Goal: Transaction & Acquisition: Purchase product/service

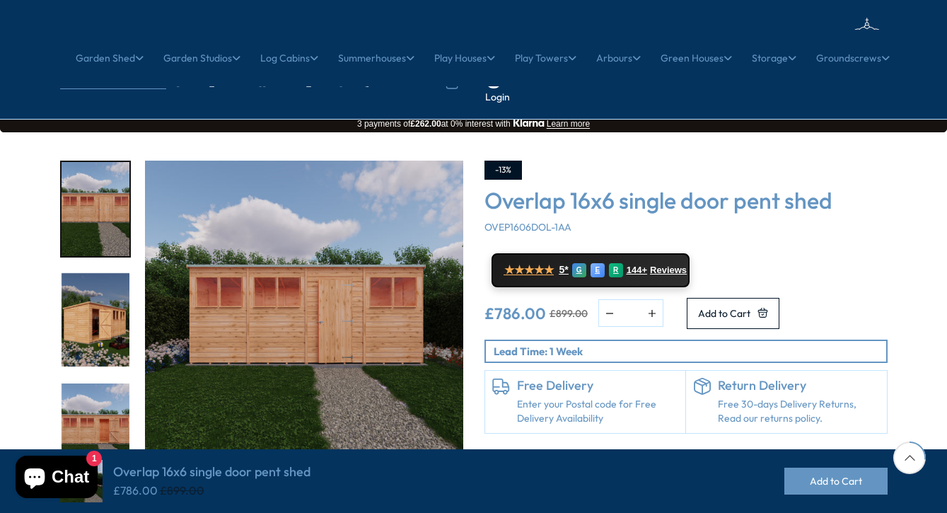
scroll to position [703, 1]
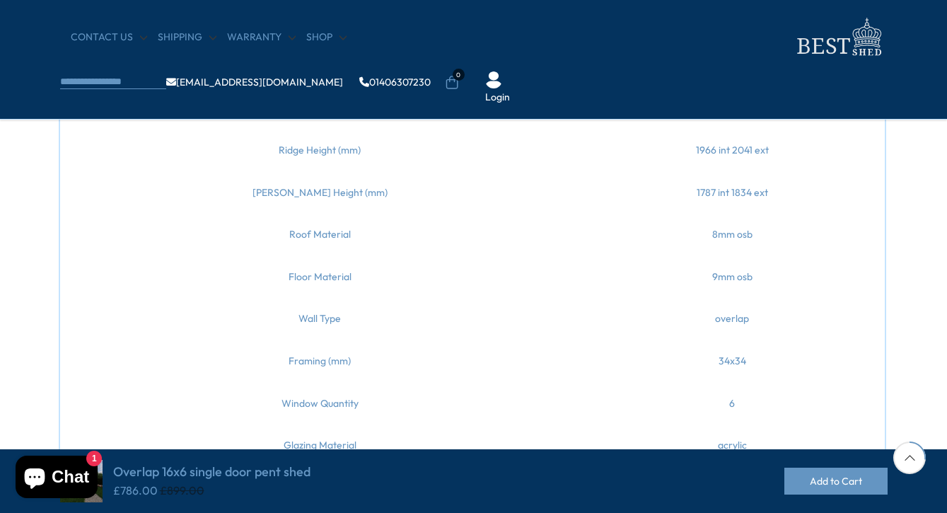
click at [807, 320] on td "overlap" at bounding box center [732, 319] width 305 height 42
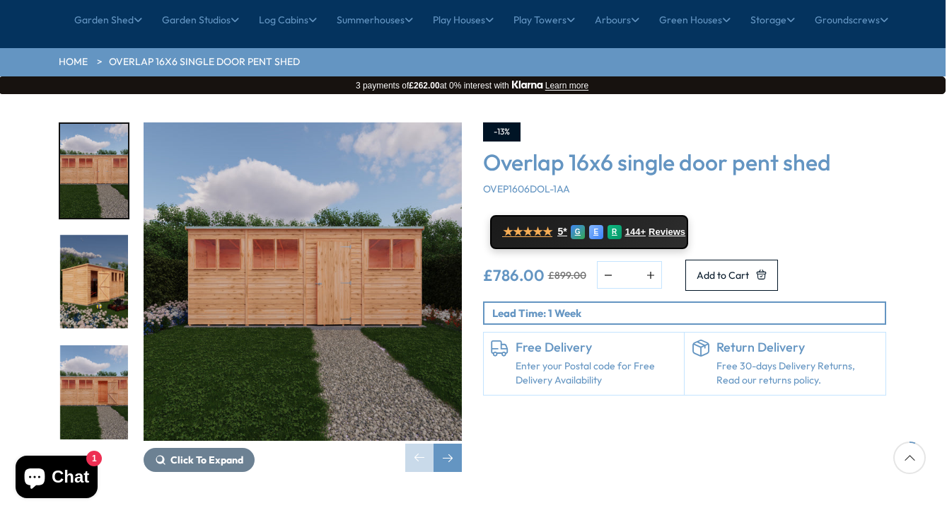
scroll to position [175, 1]
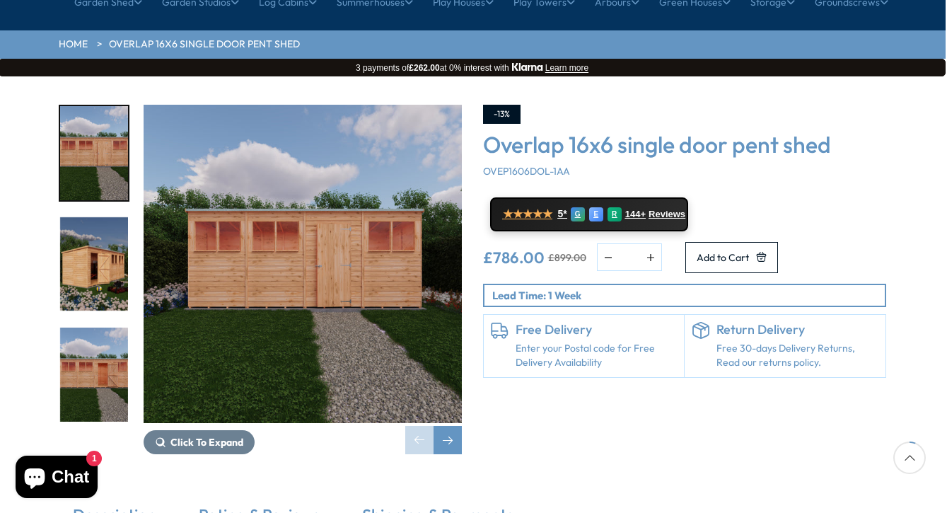
click at [92, 115] on img "1 / 8" at bounding box center [94, 153] width 68 height 94
click at [89, 223] on img "2 / 8" at bounding box center [94, 264] width 68 height 94
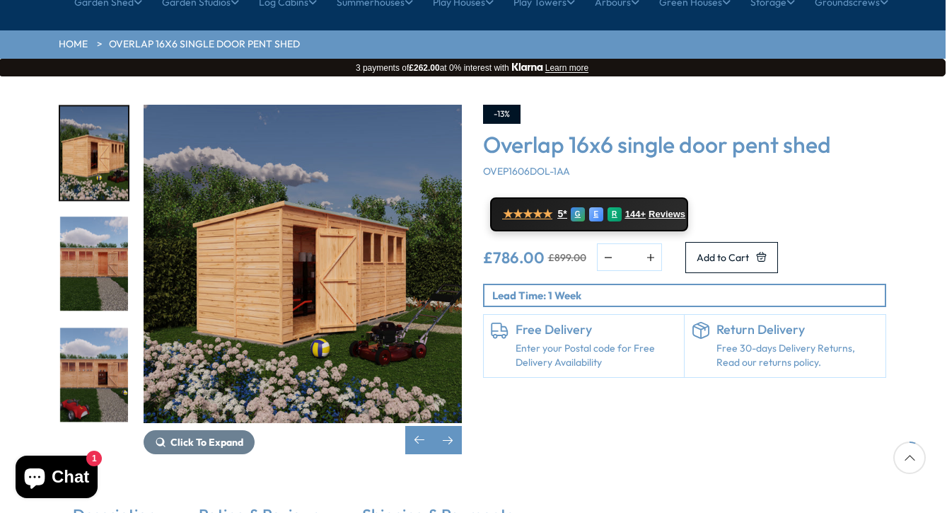
click at [80, 126] on img "2 / 8" at bounding box center [94, 153] width 68 height 94
click at [86, 113] on img "2 / 8" at bounding box center [94, 153] width 68 height 94
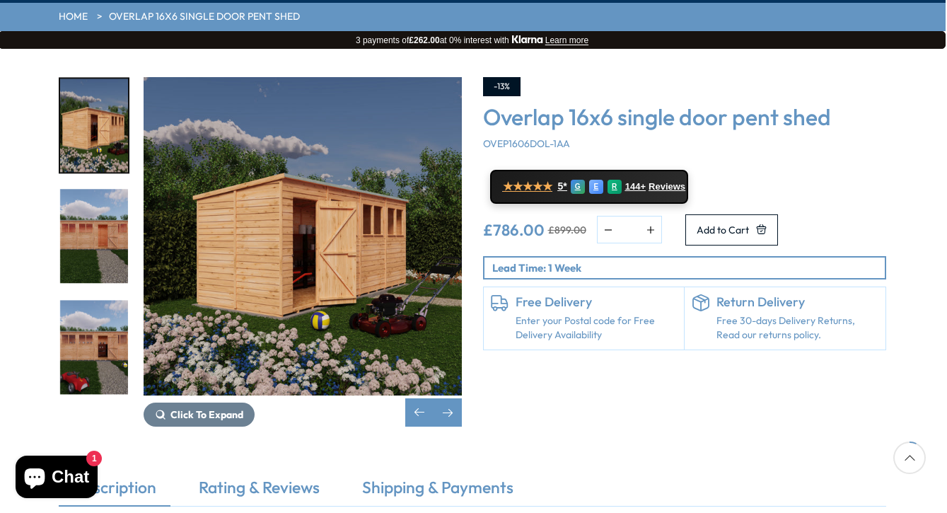
scroll to position [208, 1]
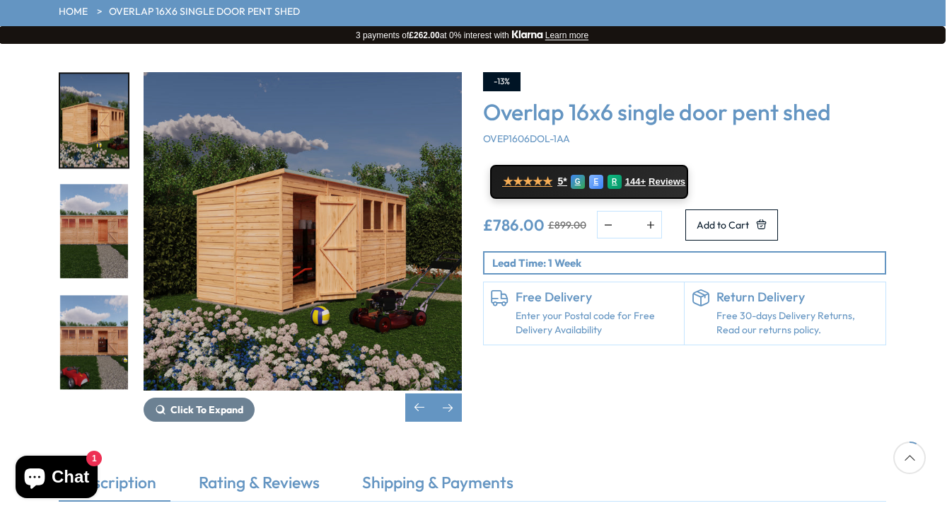
click at [101, 301] on img "4 / 8" at bounding box center [94, 342] width 68 height 94
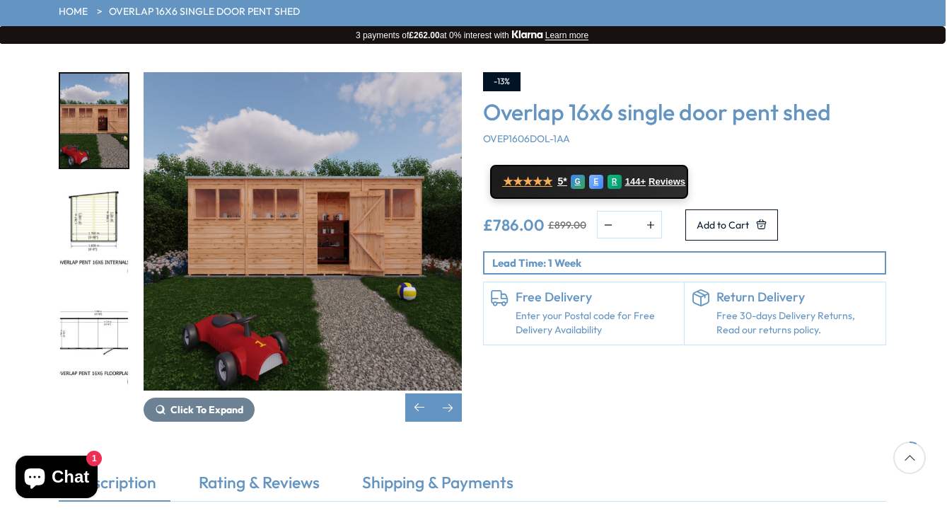
click at [99, 185] on img "5 / 8" at bounding box center [94, 232] width 68 height 94
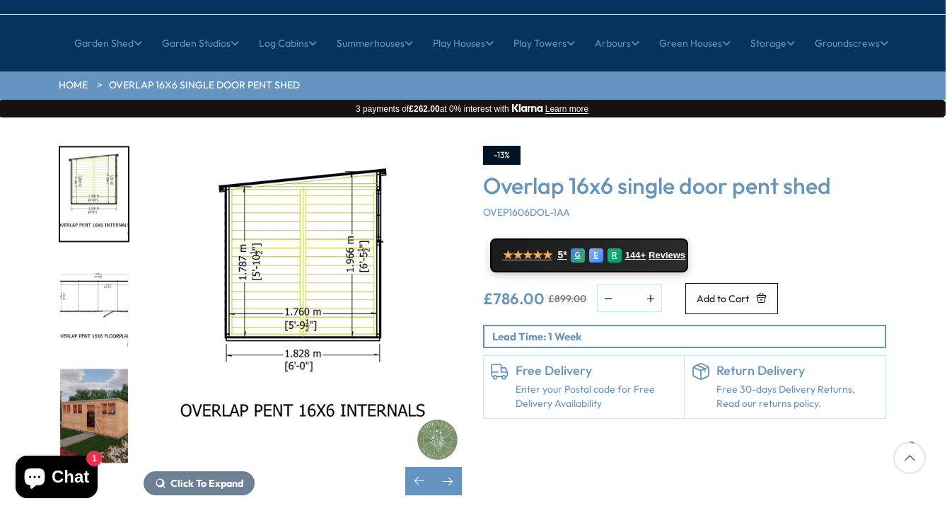
scroll to position [132, 1]
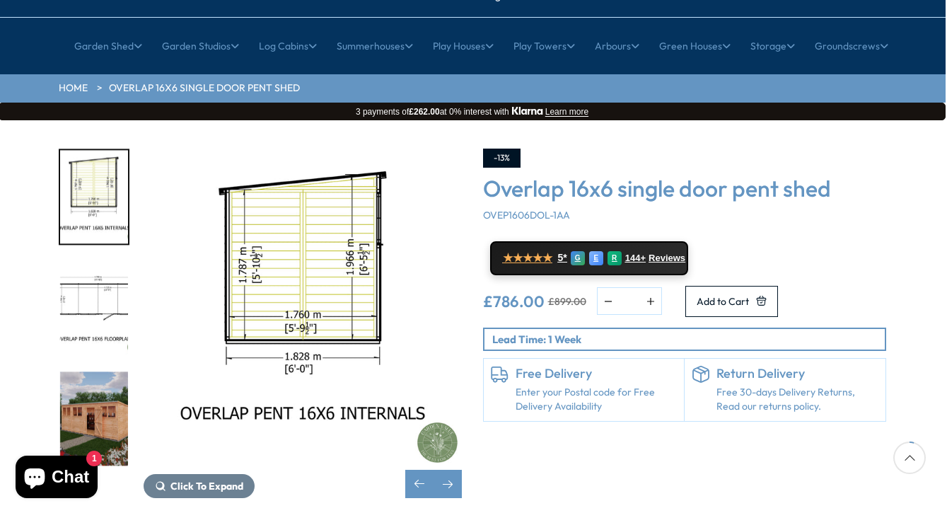
click at [97, 170] on img "5 / 8" at bounding box center [94, 197] width 68 height 94
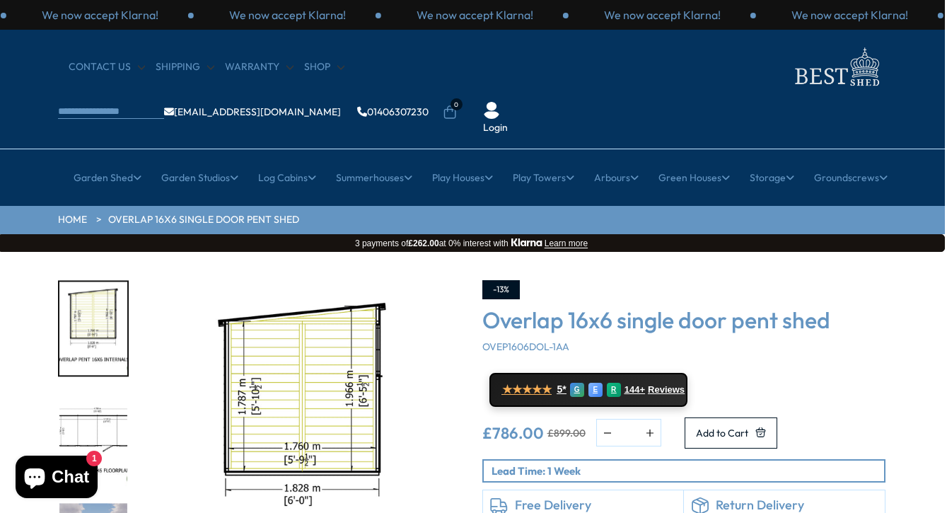
scroll to position [0, 2]
click at [456, 105] on icon at bounding box center [450, 111] width 12 height 13
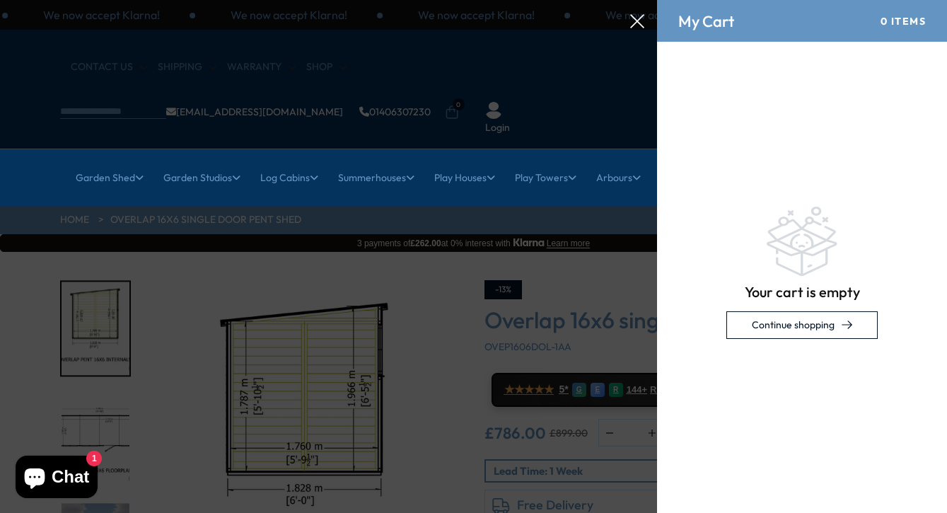
scroll to position [0, 0]
click at [562, 0] on div at bounding box center [473, 0] width 947 height 0
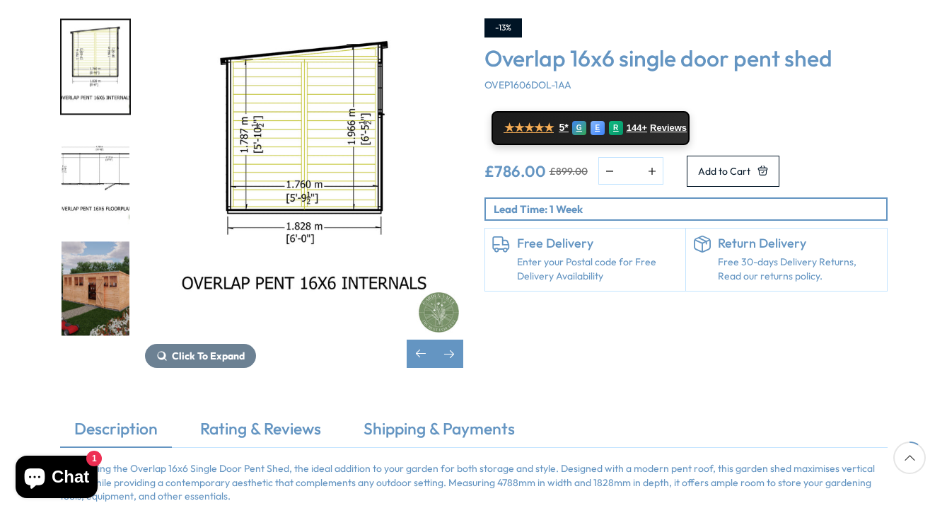
scroll to position [266, 0]
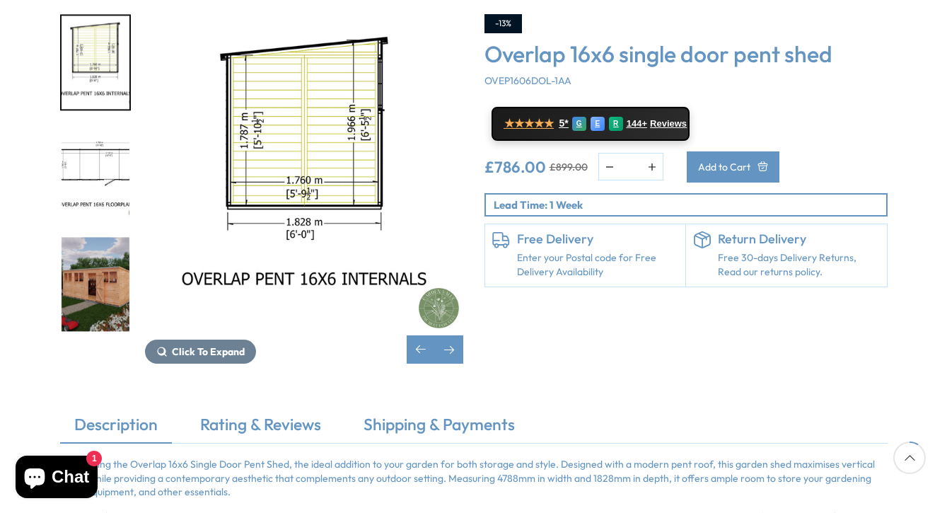
click at [751, 162] on span "Add to Cart" at bounding box center [724, 167] width 52 height 10
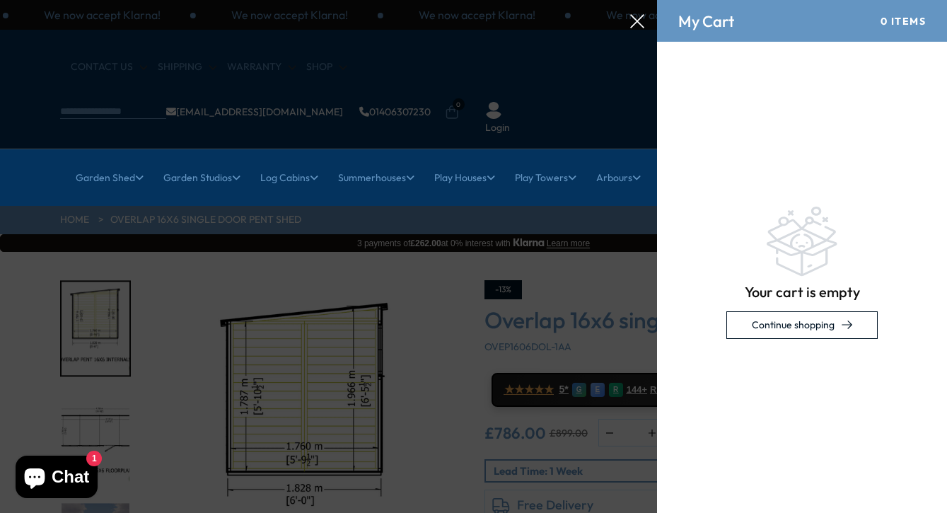
scroll to position [0, 0]
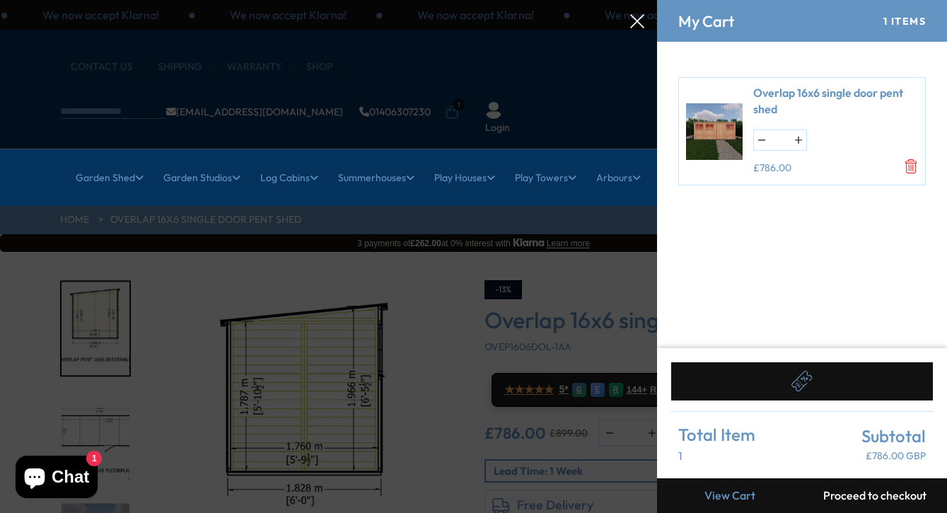
click at [442, 0] on div at bounding box center [473, 0] width 947 height 0
click at [640, 22] on icon at bounding box center [637, 21] width 14 height 14
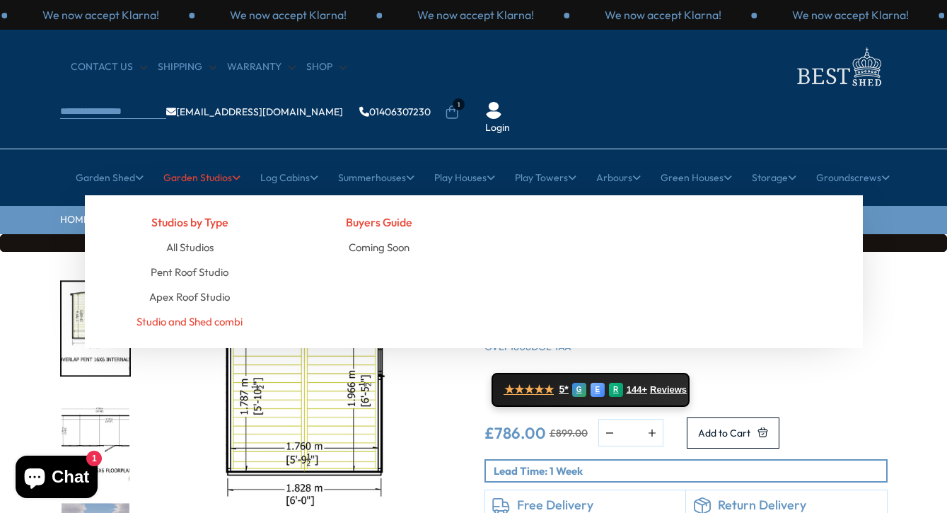
click at [196, 309] on link "Studio and Shed combi" at bounding box center [190, 321] width 106 height 25
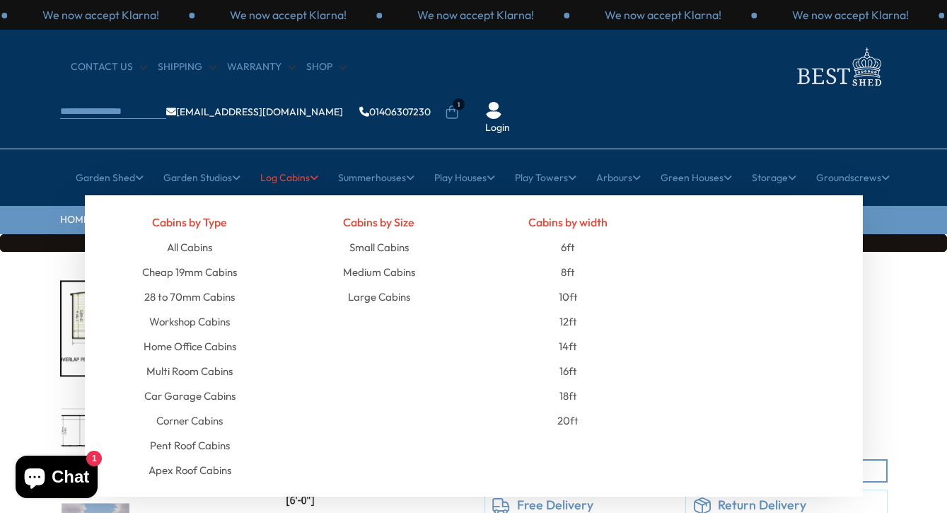
click at [296, 160] on link "Log Cabins" at bounding box center [289, 177] width 58 height 35
click at [570, 235] on link "6ft" at bounding box center [568, 247] width 14 height 25
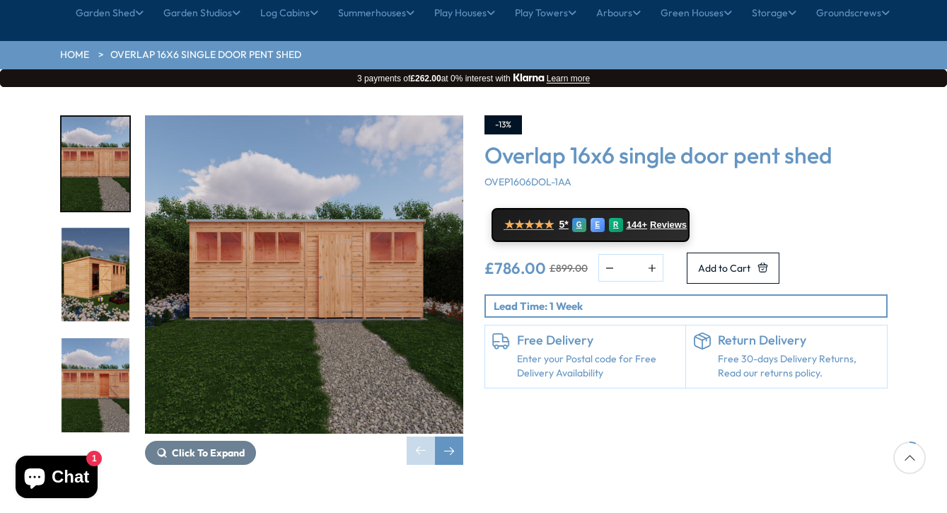
scroll to position [162, 0]
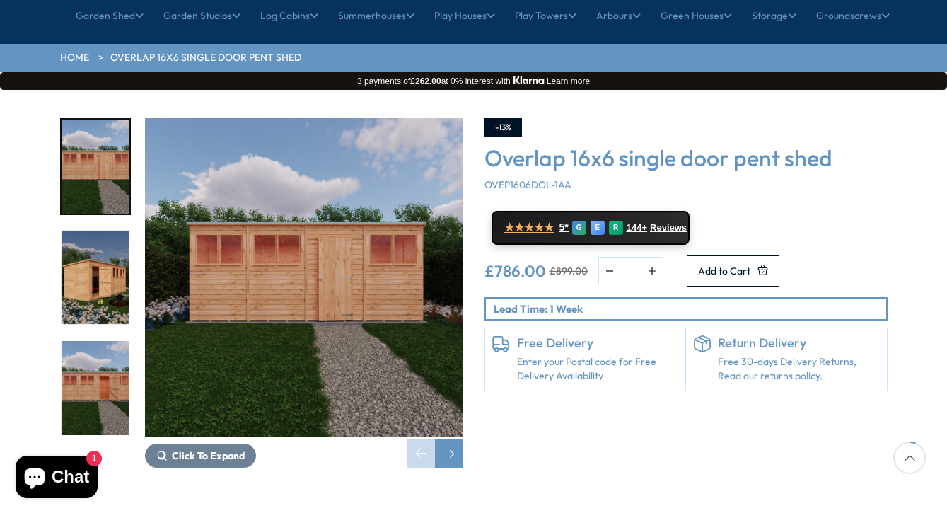
click at [589, 355] on link "Enter your Postal code for Free Delivery Availability" at bounding box center [598, 369] width 162 height 28
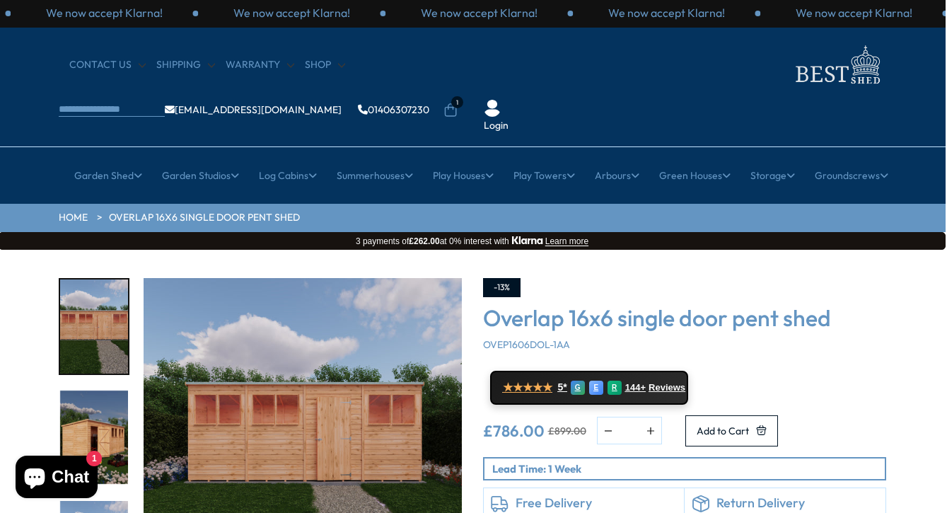
scroll to position [3, 1]
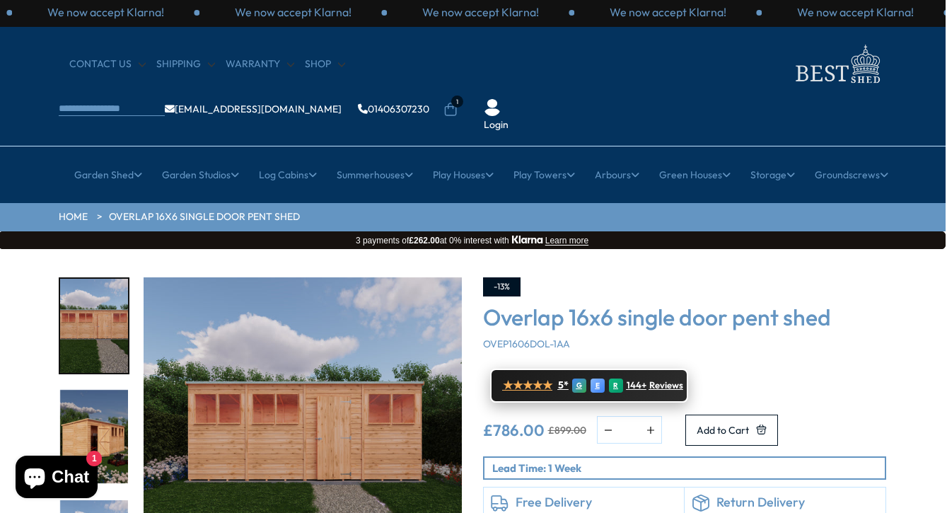
click at [647, 380] on span "144+" at bounding box center [637, 385] width 20 height 11
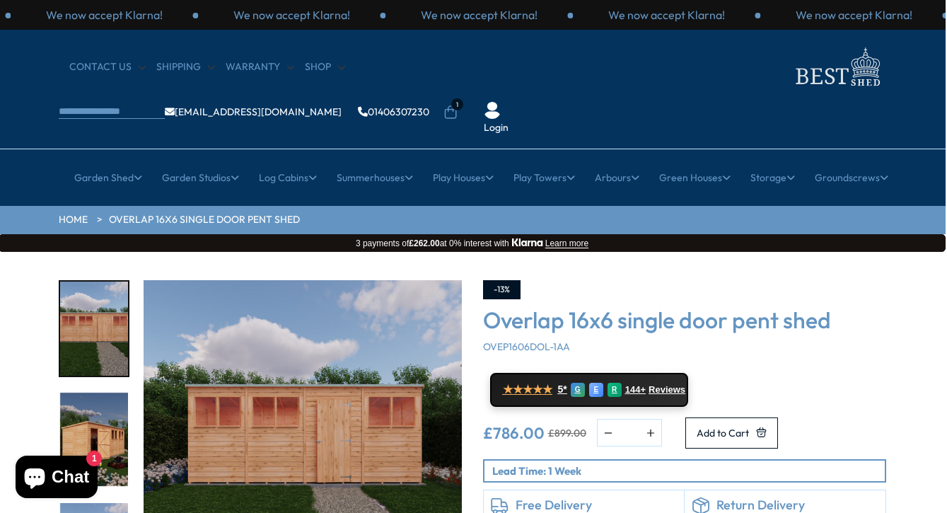
scroll to position [0, 1]
click at [239, 65] on link "Warranty" at bounding box center [260, 67] width 69 height 14
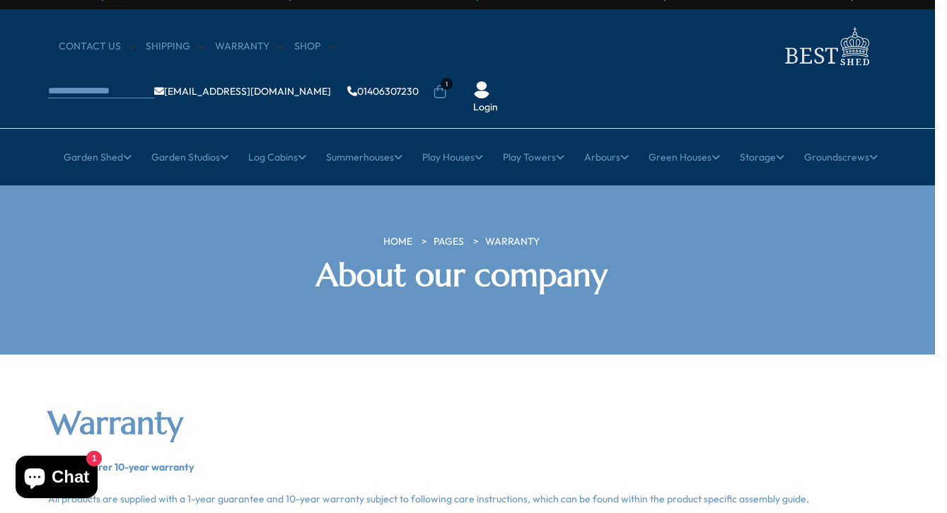
scroll to position [21, 12]
click at [447, 84] on icon at bounding box center [440, 91] width 14 height 14
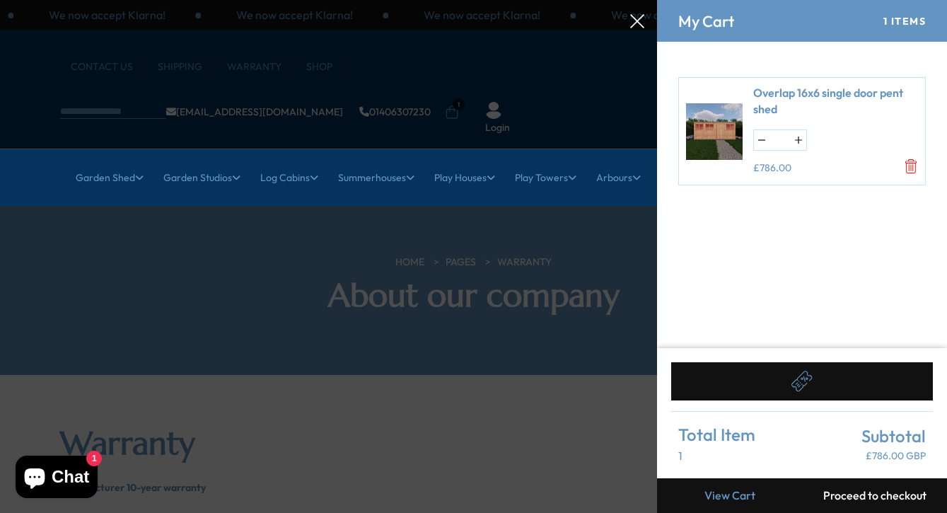
click at [582, 0] on div at bounding box center [473, 0] width 947 height 0
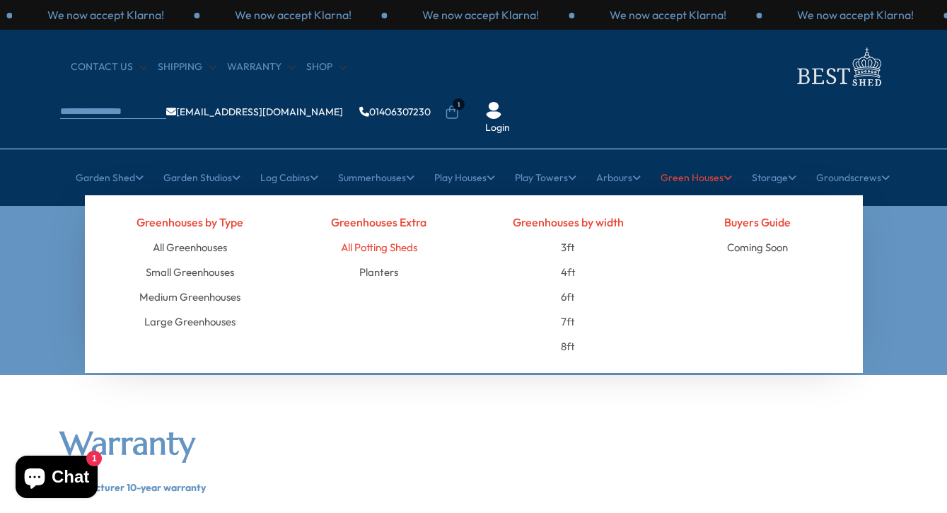
click at [381, 235] on link "All Potting Sheds" at bounding box center [379, 247] width 76 height 25
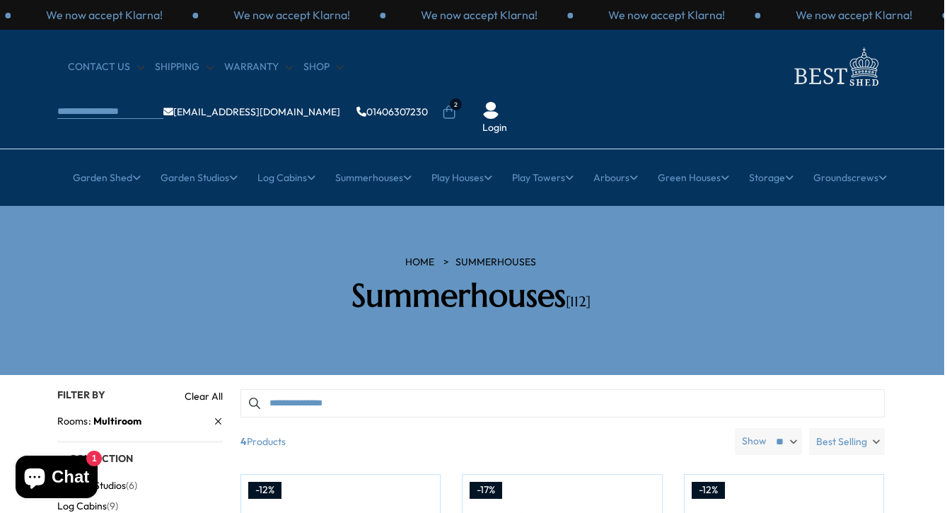
scroll to position [0, 3]
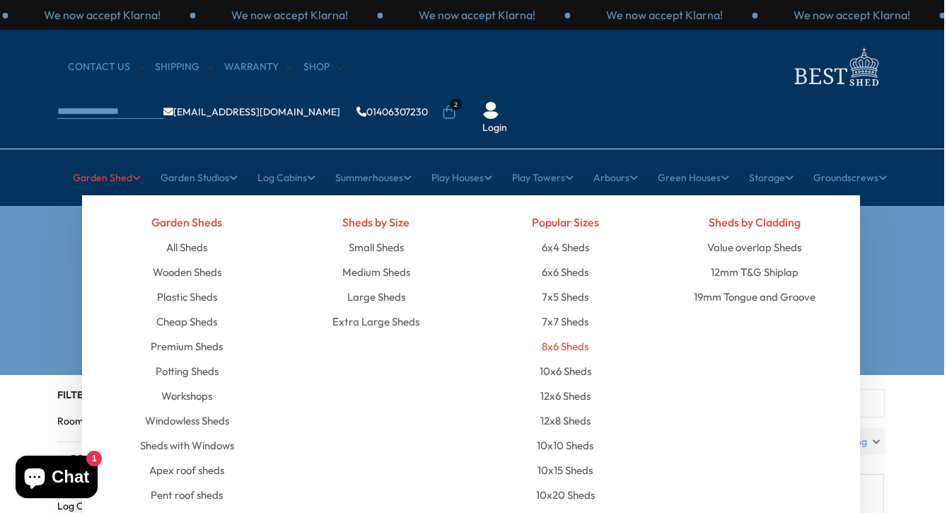
click at [567, 334] on link "8x6 Sheds" at bounding box center [565, 346] width 47 height 25
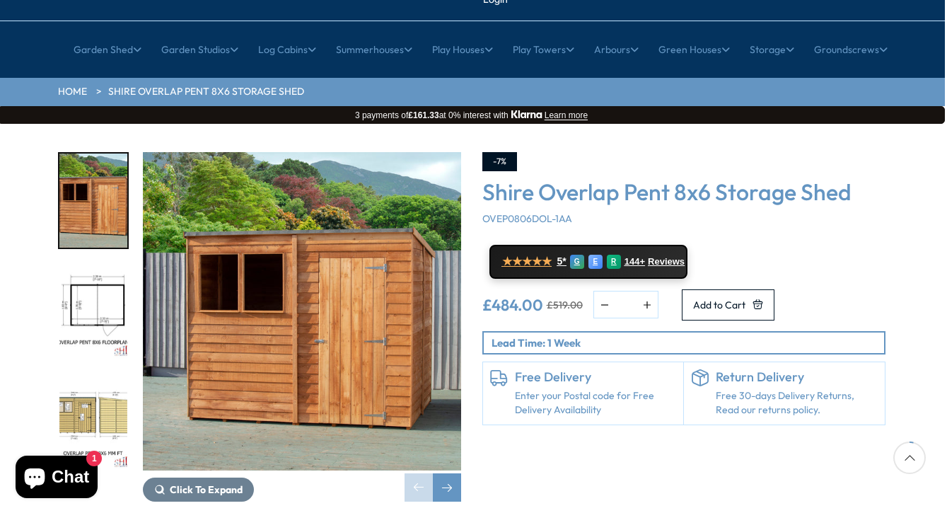
scroll to position [127, 2]
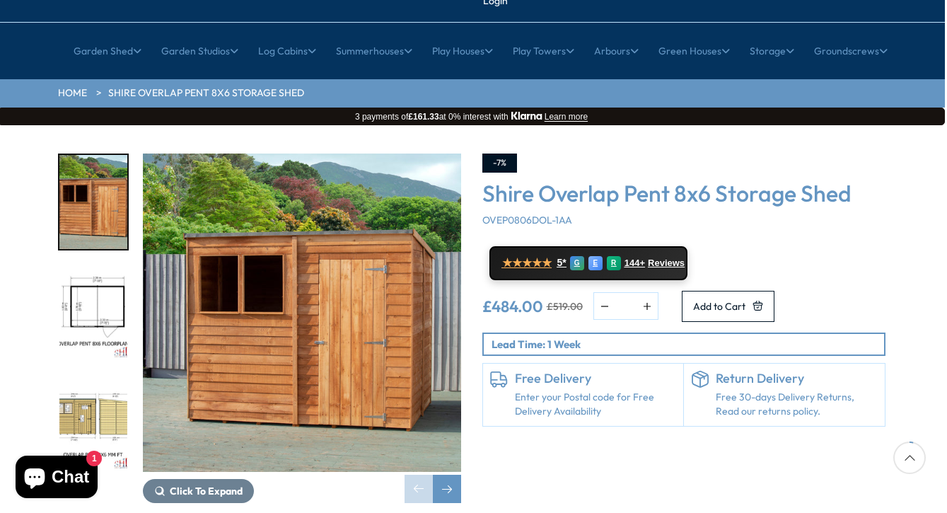
click at [942, 125] on div "Click To Expand Click To Expand Click To Expand Click To Expand Click To Expand…" at bounding box center [471, 338] width 947 height 427
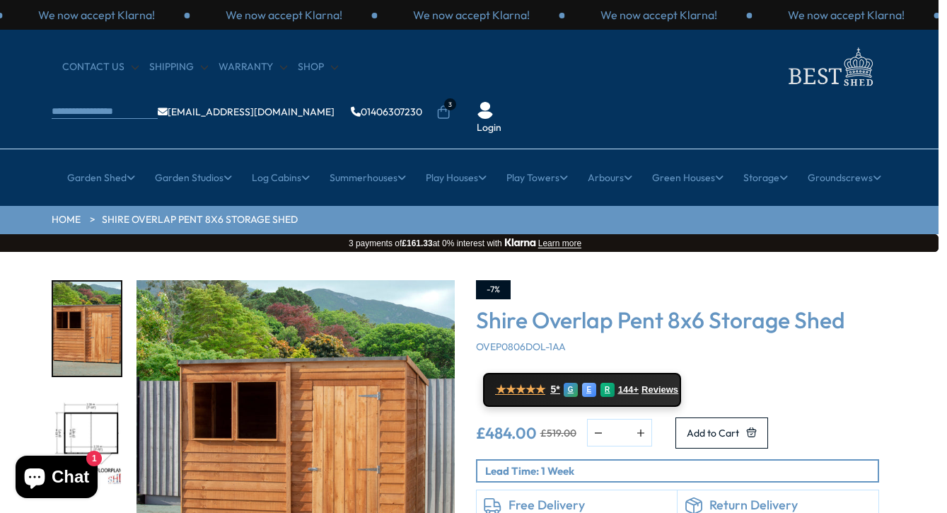
scroll to position [0, 8]
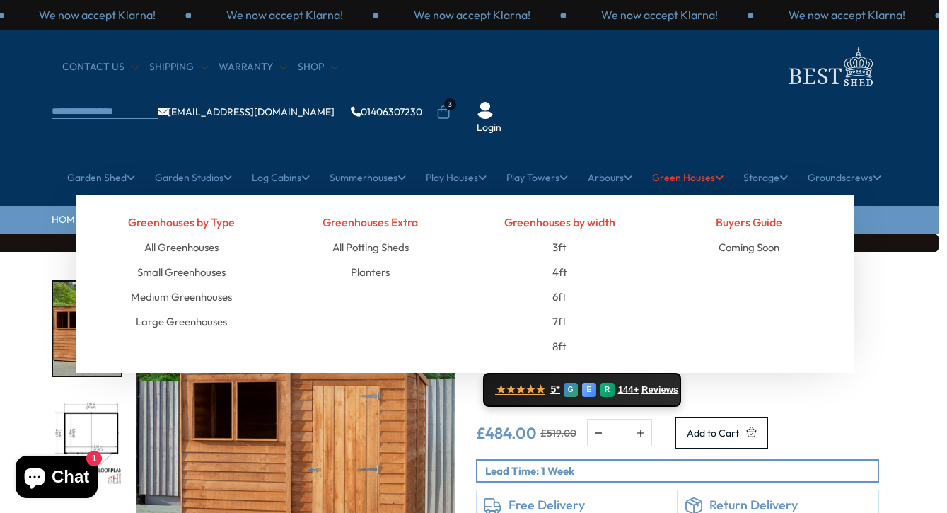
click at [680, 160] on link "Green Houses" at bounding box center [687, 177] width 71 height 35
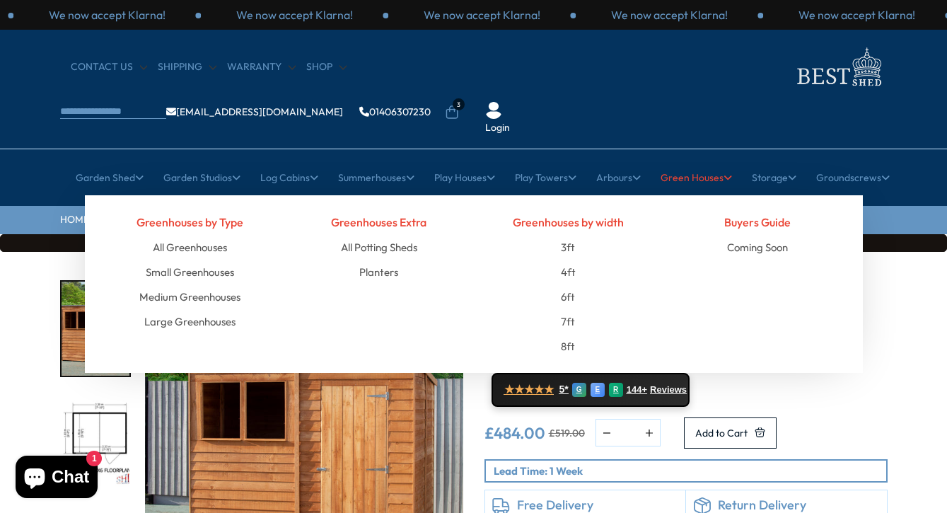
click at [680, 160] on link "Green Houses" at bounding box center [696, 177] width 71 height 35
click at [217, 235] on link "All Greenhouses" at bounding box center [190, 247] width 74 height 25
